Goal: Information Seeking & Learning: Learn about a topic

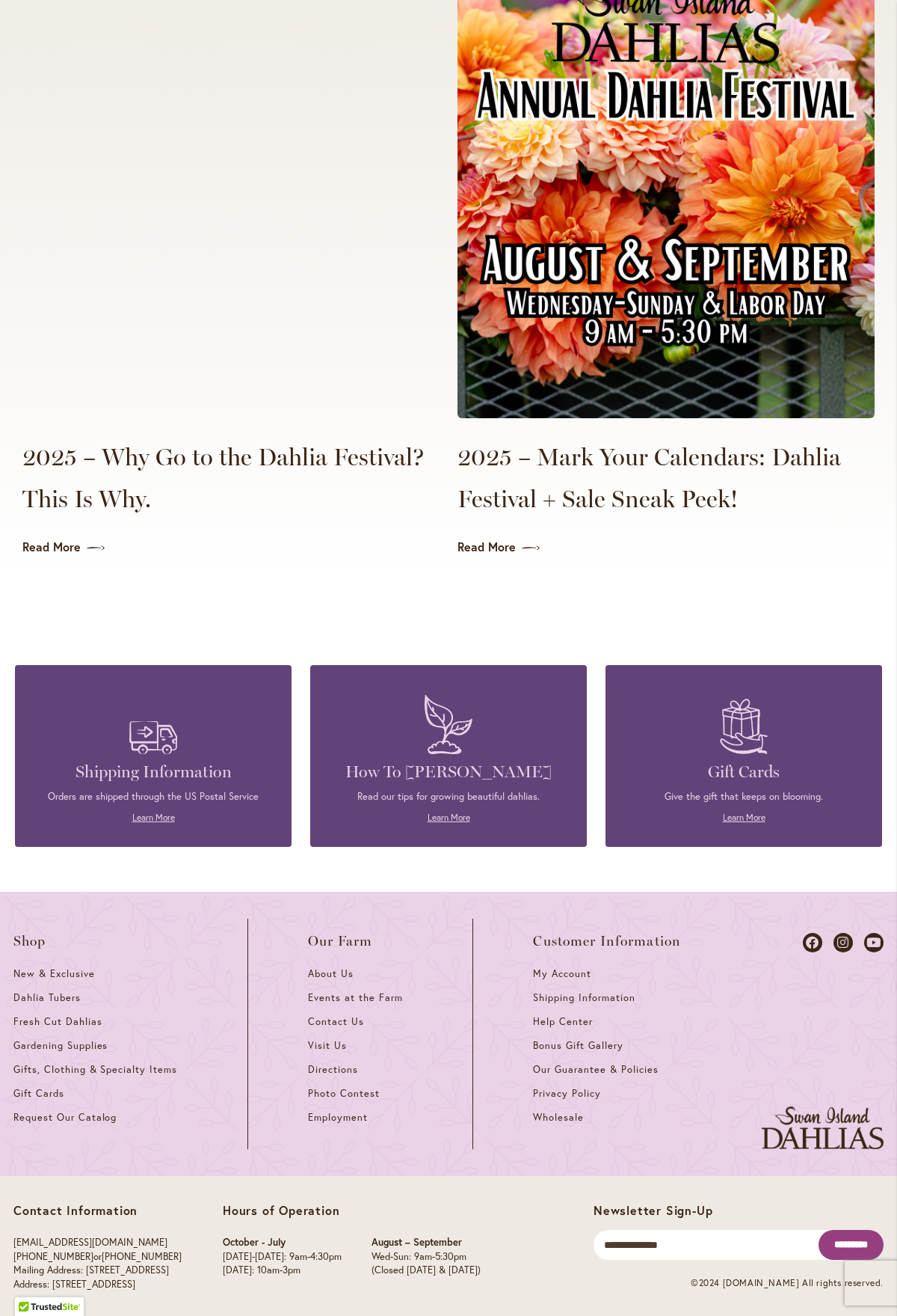
scroll to position [3324, 0]
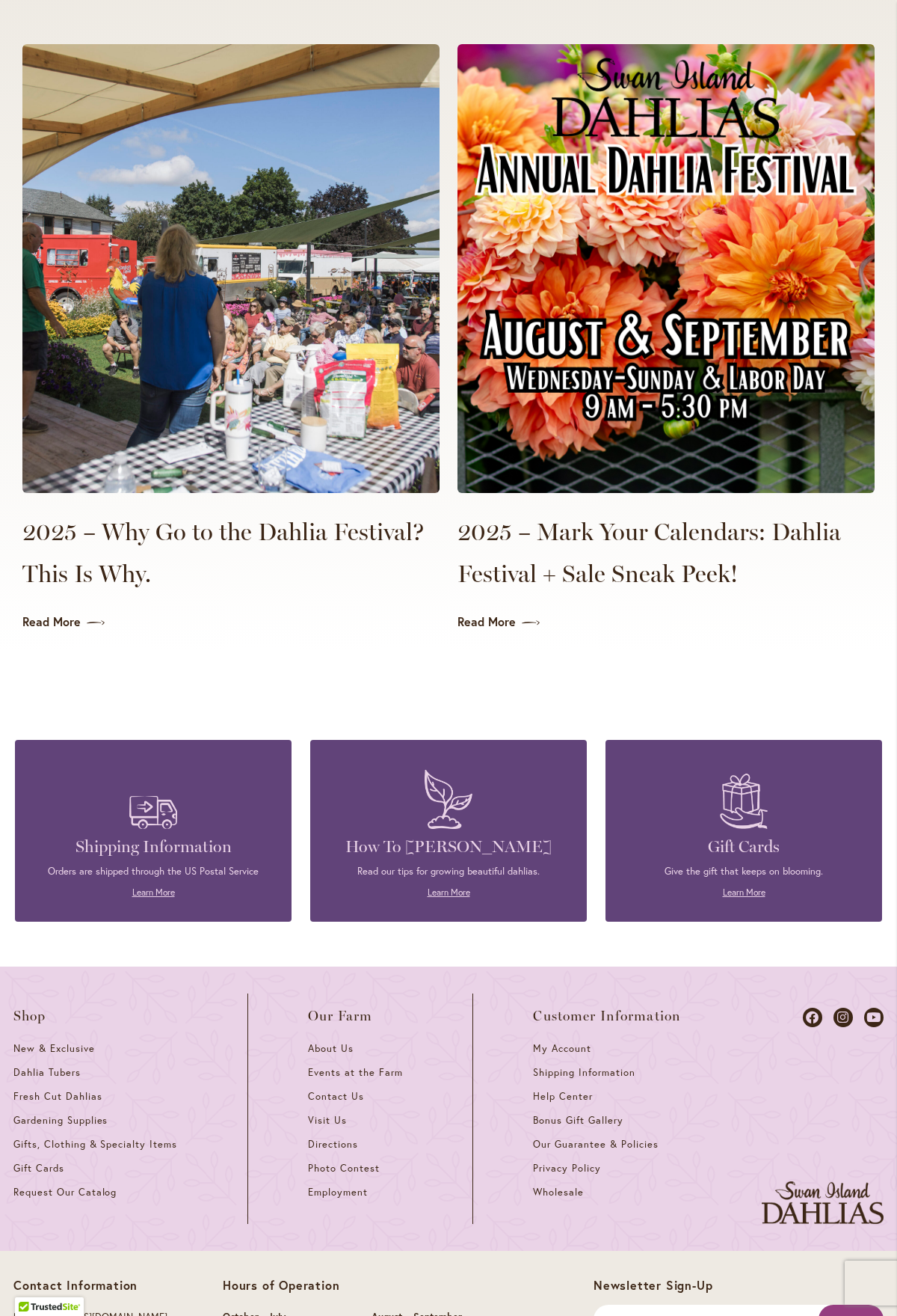
click at [719, 367] on img at bounding box center [666, 268] width 417 height 449
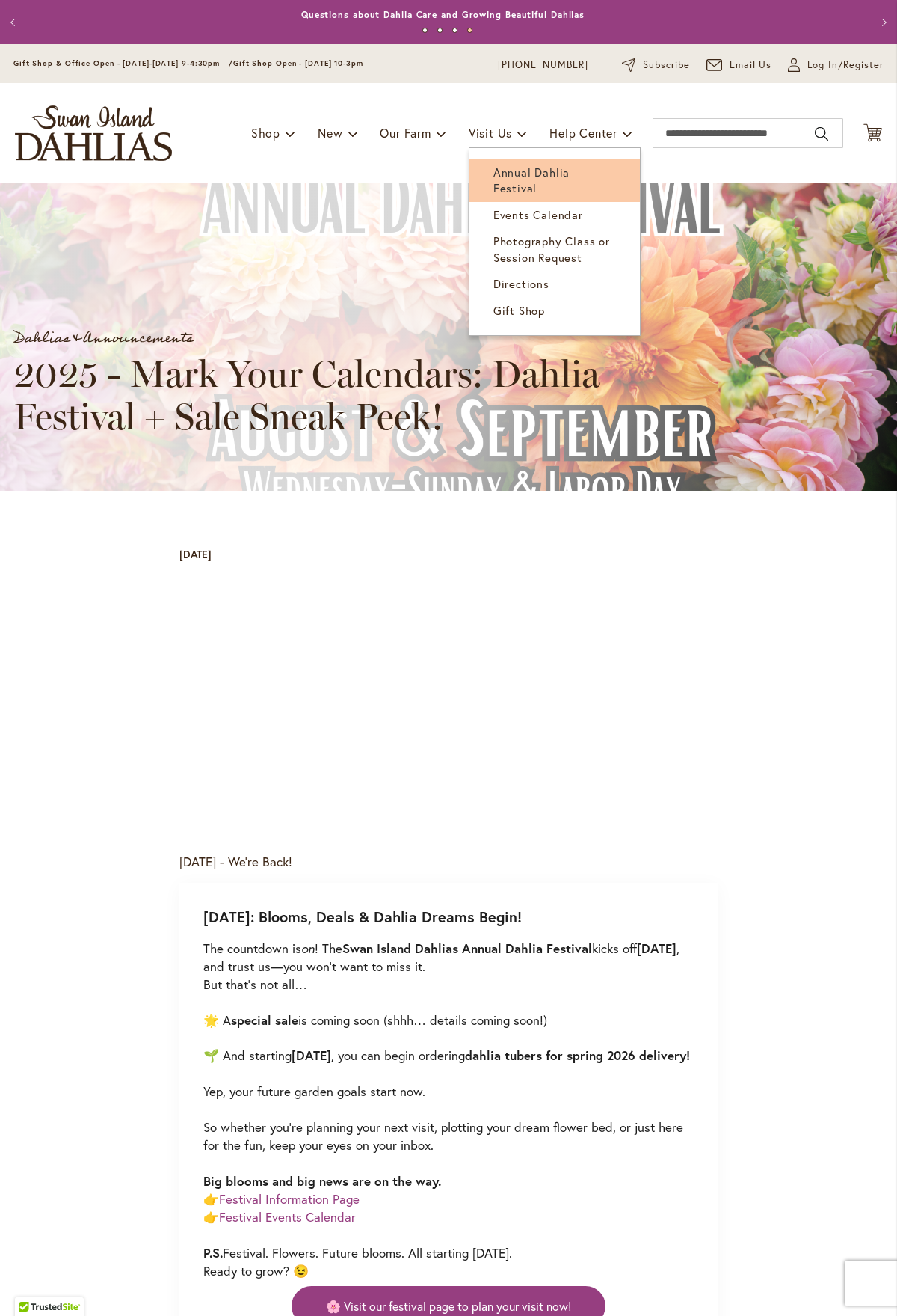
click at [511, 170] on span "Annual Dahlia Festival" at bounding box center [532, 180] width 76 height 31
